Goal: Task Accomplishment & Management: Understand process/instructions

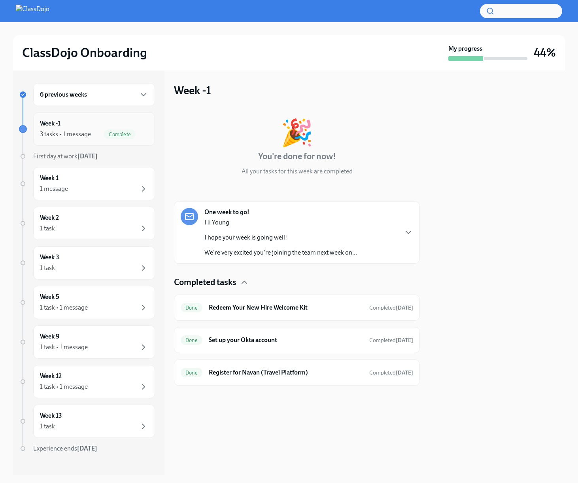
click at [99, 125] on div "Week -1 3 tasks • 1 message Complete" at bounding box center [94, 129] width 108 height 20
click at [90, 102] on div "6 previous weeks" at bounding box center [94, 94] width 122 height 23
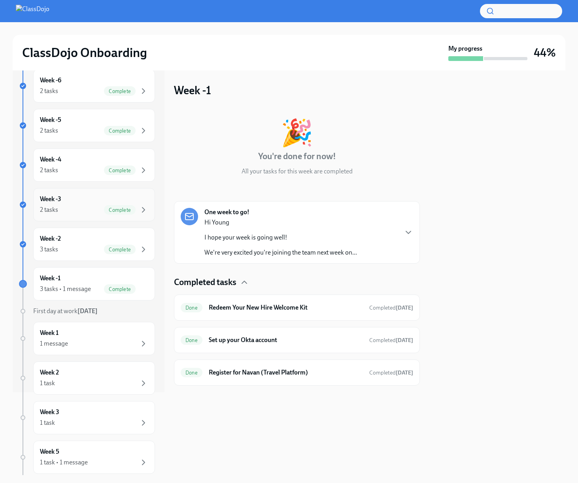
scroll to position [84, 0]
click at [91, 334] on div "Week 1 1 message" at bounding box center [94, 337] width 108 height 20
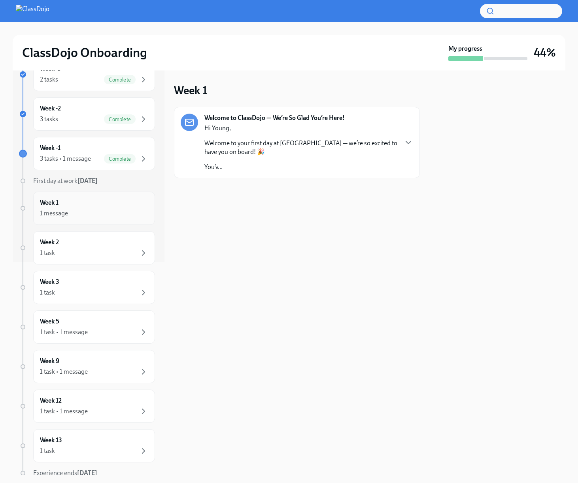
scroll to position [221, 0]
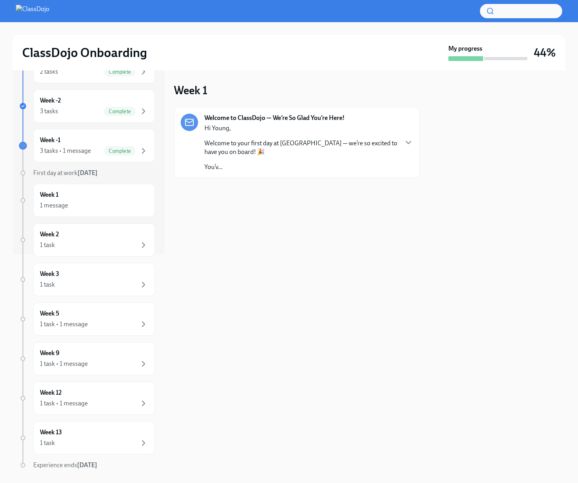
click at [268, 154] on p "Welcome to your first day at [GEOGRAPHIC_DATA] — we’re so excited to have you o…" at bounding box center [301, 147] width 193 height 17
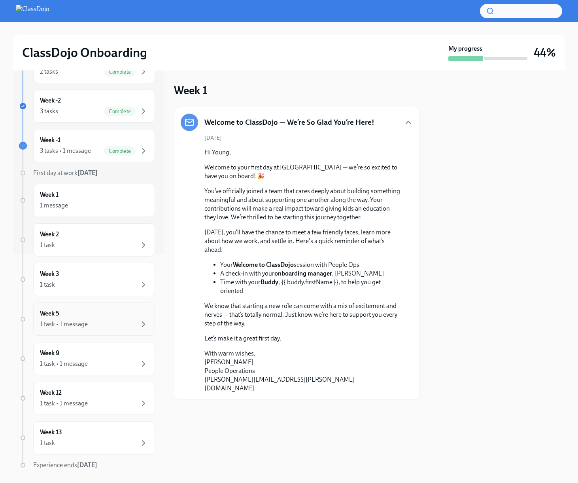
click at [136, 324] on div "1 task • 1 message" at bounding box center [94, 323] width 108 height 9
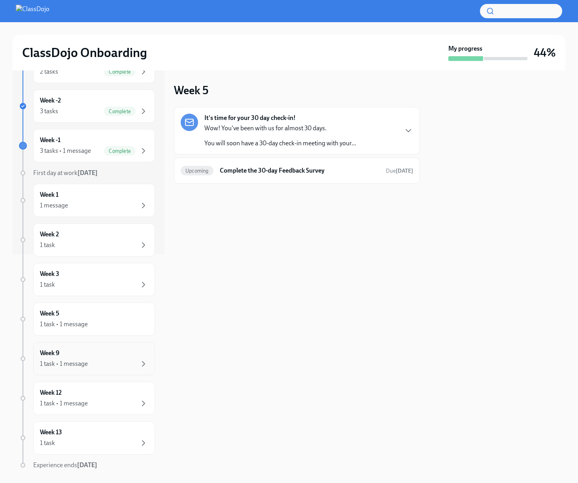
click at [120, 361] on div "1 task • 1 message" at bounding box center [94, 363] width 108 height 9
click at [247, 167] on h6 "Confirm attendance at Live Onboarding sessions" at bounding box center [300, 170] width 160 height 9
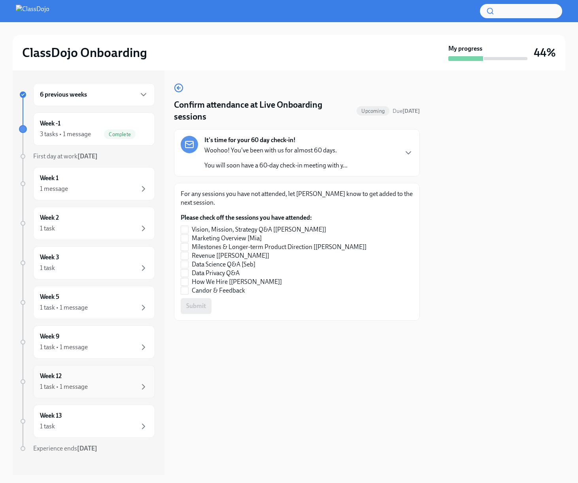
click at [125, 374] on div "Week 12 1 task • 1 message" at bounding box center [94, 381] width 108 height 20
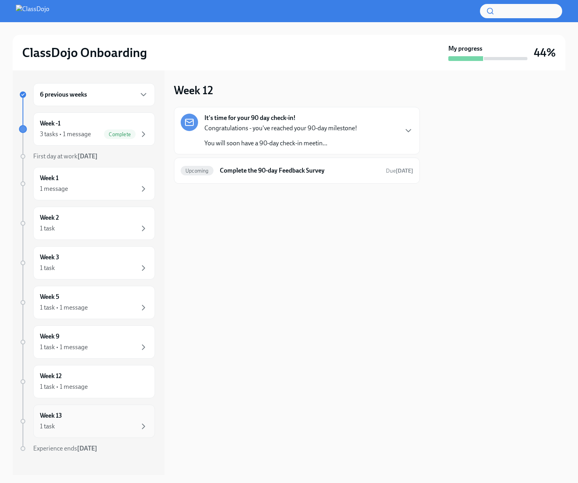
click at [76, 415] on div "Week 13 1 task" at bounding box center [94, 421] width 108 height 20
